Goal: Task Accomplishment & Management: Use online tool/utility

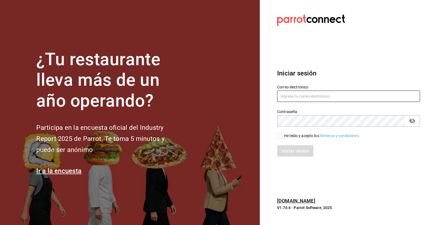
click at [304, 97] on input "text" at bounding box center [348, 96] width 143 height 11
type input "[EMAIL_ADDRESS][PERSON_NAME][DOMAIN_NAME]"
click at [279, 137] on input "He leído y acepto los Términos y condiciones." at bounding box center [279, 136] width 5 height 5
checkbox input "true"
click at [291, 149] on font "Iniciar sesión" at bounding box center [296, 151] width 28 height 5
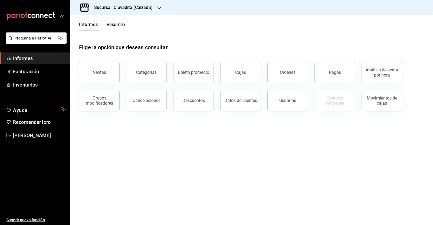
click at [153, 9] on div "Sucursal: Clavadito (Calzada)" at bounding box center [119, 7] width 89 height 15
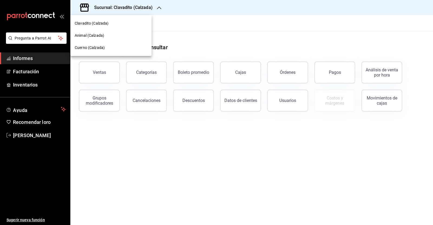
click at [206, 48] on div at bounding box center [216, 112] width 433 height 225
